Goal: Task Accomplishment & Management: Complete application form

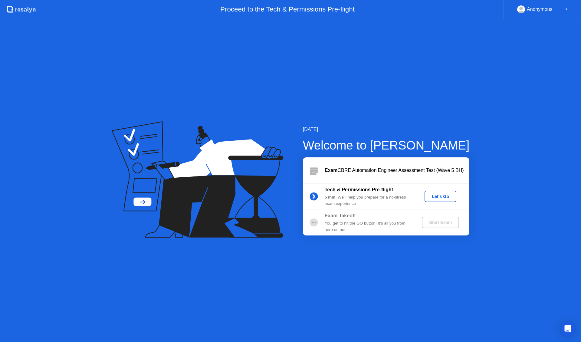
click at [433, 201] on button "Let's Go" at bounding box center [441, 197] width 32 height 12
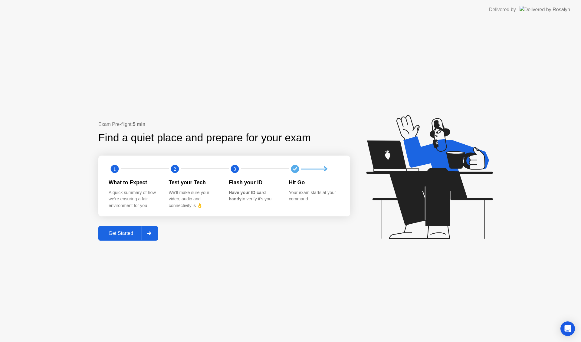
click at [134, 232] on div "Get Started" at bounding box center [120, 233] width 41 height 5
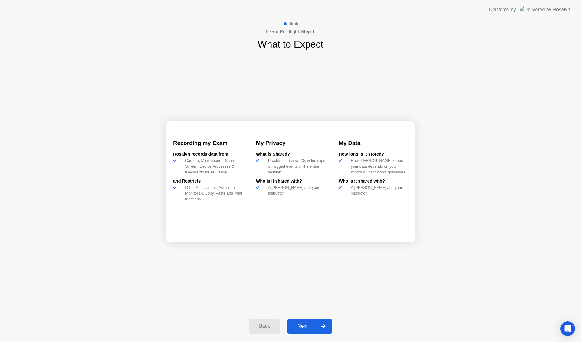
click at [306, 327] on div "Next" at bounding box center [302, 326] width 27 height 5
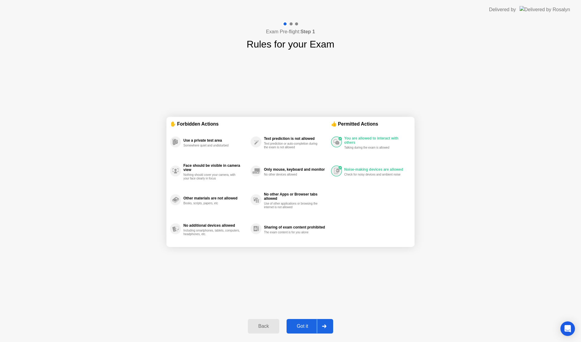
click at [306, 327] on div "Got it" at bounding box center [303, 326] width 28 height 5
select select "**********"
select select "*******"
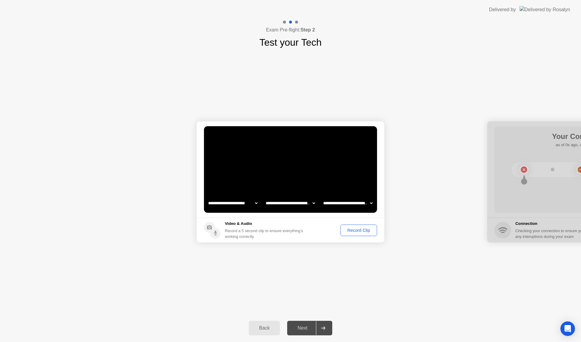
click at [363, 232] on div "Record Clip" at bounding box center [359, 230] width 32 height 5
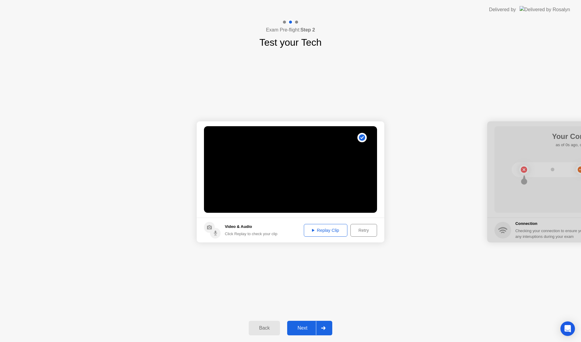
click at [336, 229] on div "Replay Clip" at bounding box center [325, 230] width 39 height 5
click at [302, 326] on div "Next" at bounding box center [302, 327] width 27 height 5
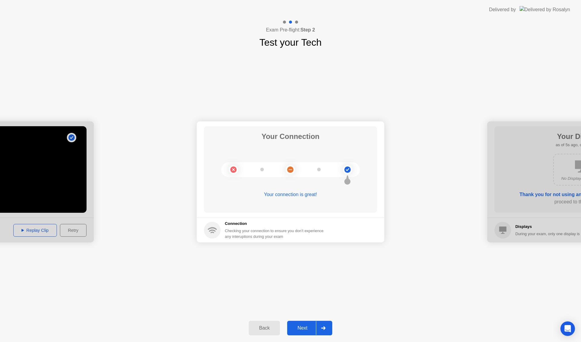
click at [302, 326] on div "Next" at bounding box center [302, 327] width 27 height 5
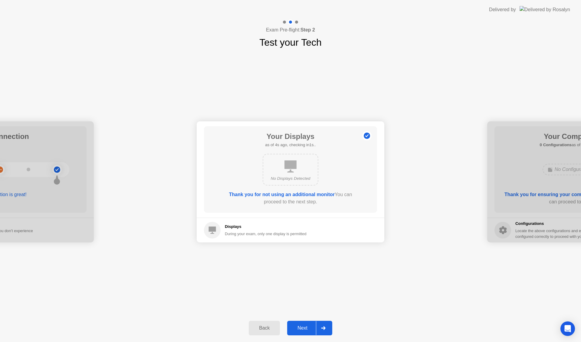
click at [302, 326] on div "Next" at bounding box center [302, 327] width 27 height 5
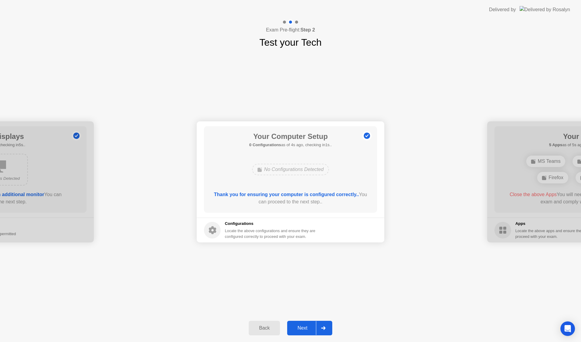
click at [302, 326] on div "Next" at bounding box center [302, 327] width 27 height 5
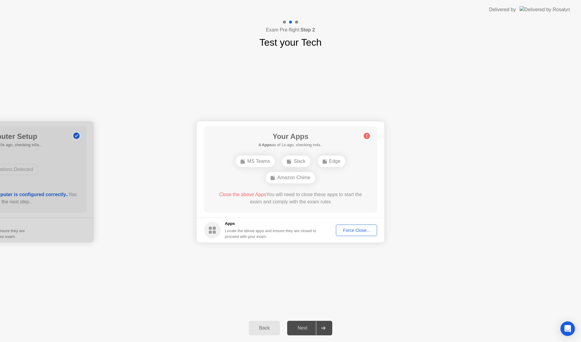
click at [267, 284] on div "**********" at bounding box center [290, 182] width 581 height 265
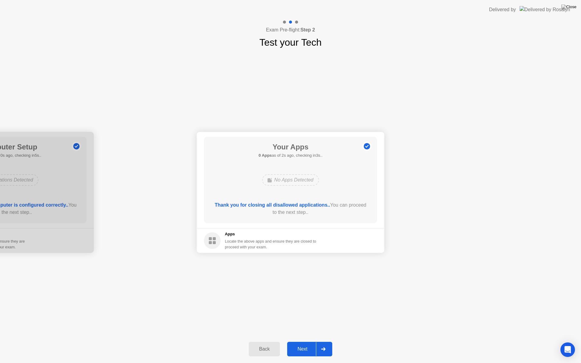
click at [293, 342] on div "Next" at bounding box center [302, 349] width 27 height 5
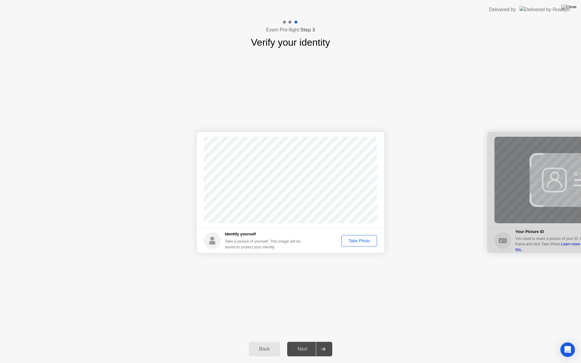
click at [360, 242] on div "Take Photo" at bounding box center [359, 241] width 31 height 5
click at [305, 342] on div "Next" at bounding box center [302, 349] width 27 height 5
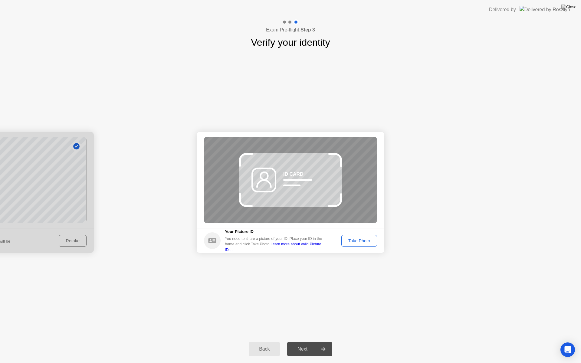
click at [311, 249] on link "Learn more about valid Picture IDs.." at bounding box center [273, 247] width 97 height 10
click at [361, 243] on div "Take Photo" at bounding box center [359, 241] width 31 height 5
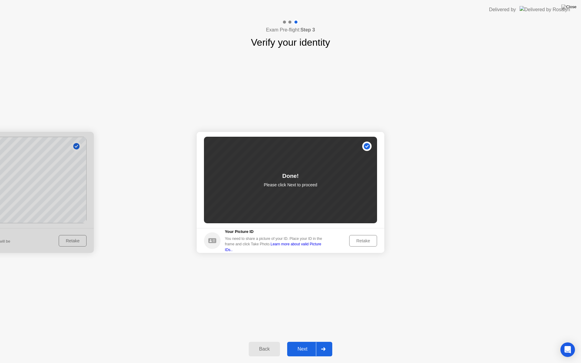
click at [294, 342] on div "Next" at bounding box center [302, 349] width 27 height 5
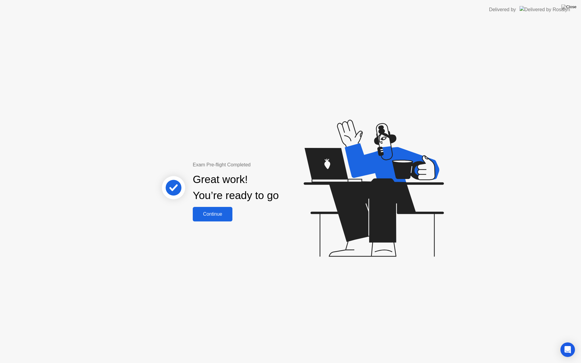
click at [221, 216] on div "Continue" at bounding box center [213, 214] width 36 height 5
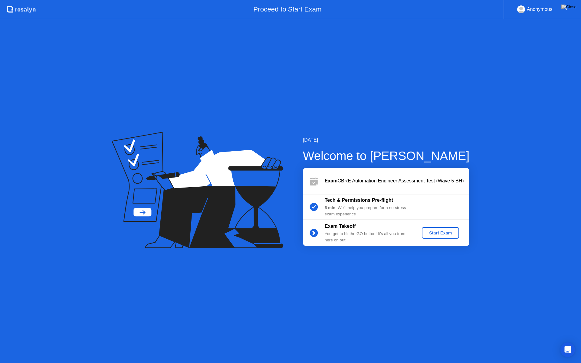
click at [448, 233] on div "Start Exam" at bounding box center [440, 233] width 32 height 5
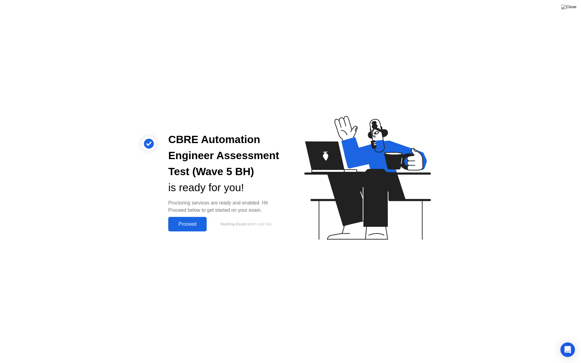
click at [197, 226] on div "Proceed" at bounding box center [187, 224] width 35 height 5
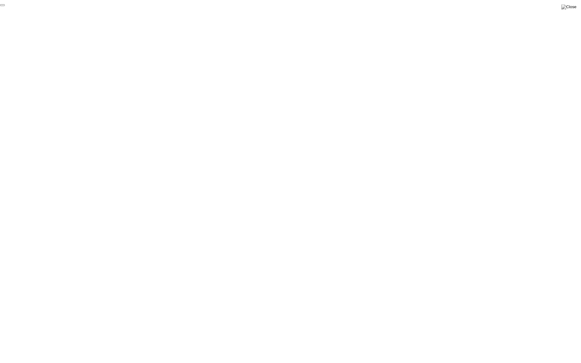
click div "End Proctoring Session"
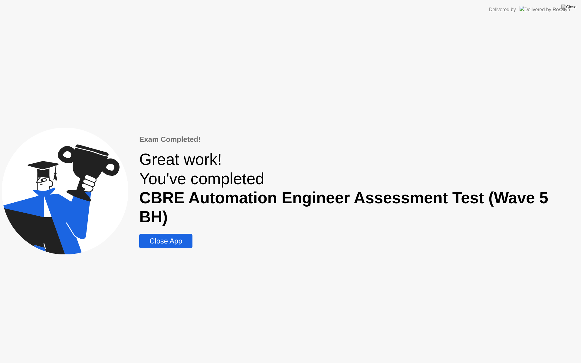
click at [174, 239] on button "Close App" at bounding box center [165, 241] width 53 height 15
